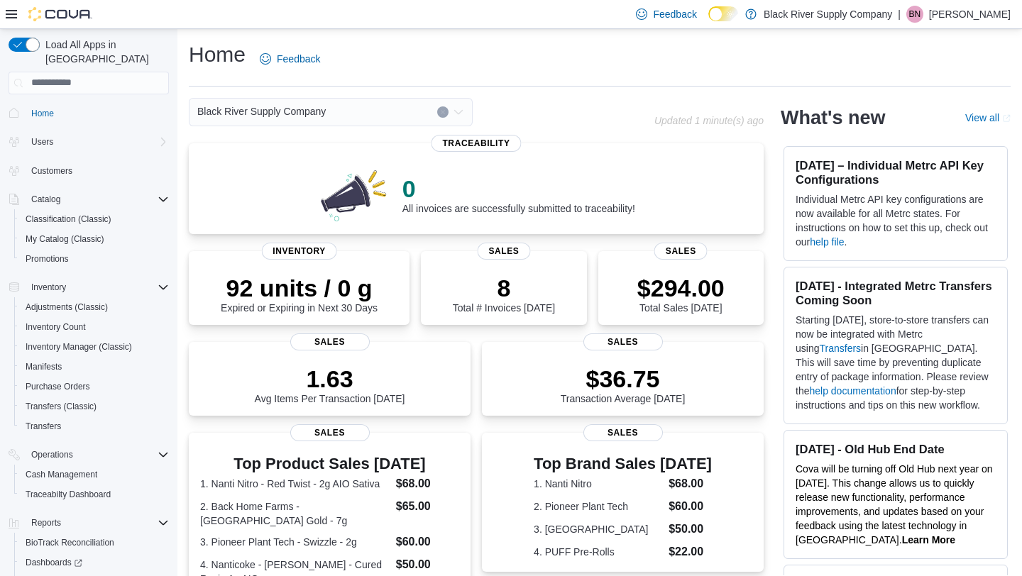
click at [773, 257] on div "Black River Supply Company Updated 1 minute(s) ago 0 All invoices are successfu…" at bounding box center [600, 517] width 822 height 839
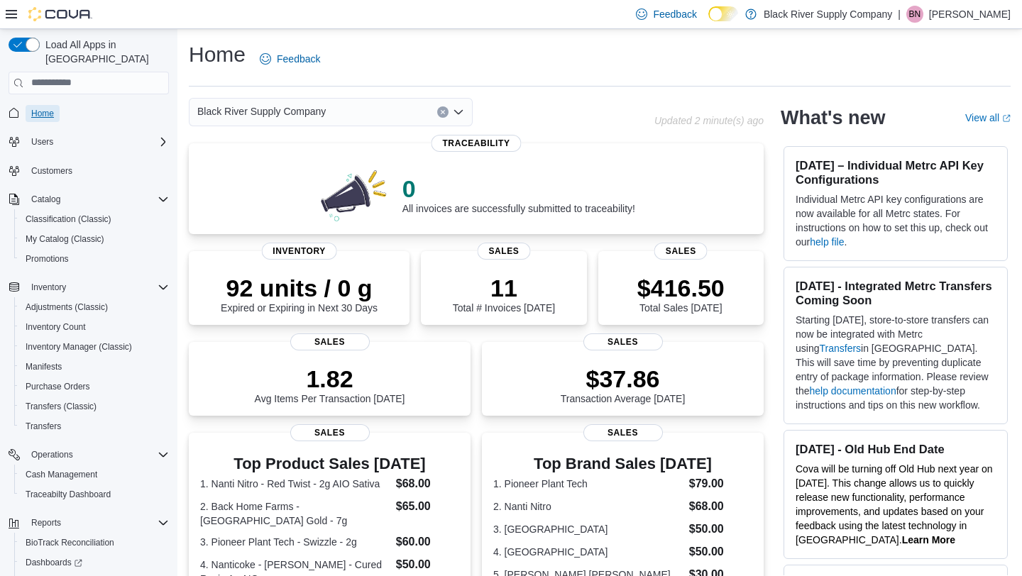
click at [40, 108] on span "Home" at bounding box center [42, 113] width 23 height 11
